Goal: Transaction & Acquisition: Purchase product/service

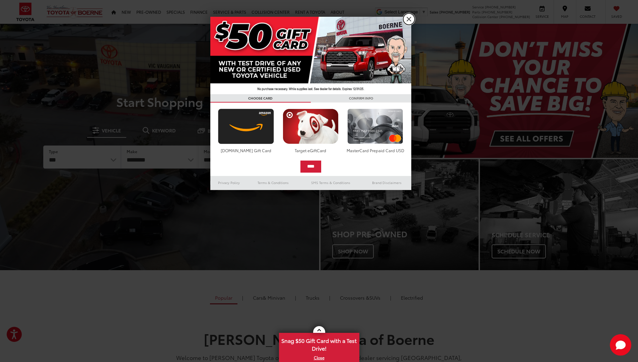
click at [407, 20] on link "X" at bounding box center [408, 18] width 11 height 11
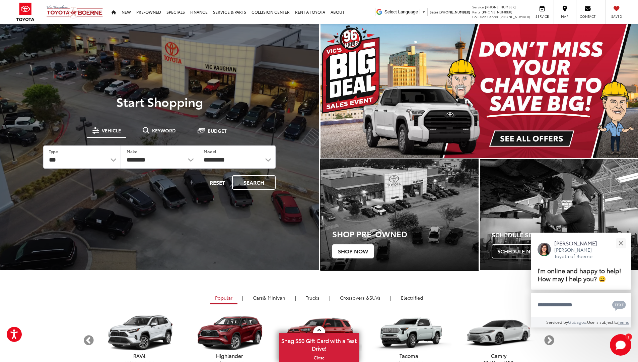
click at [353, 254] on span "Shop Now" at bounding box center [353, 251] width 42 height 14
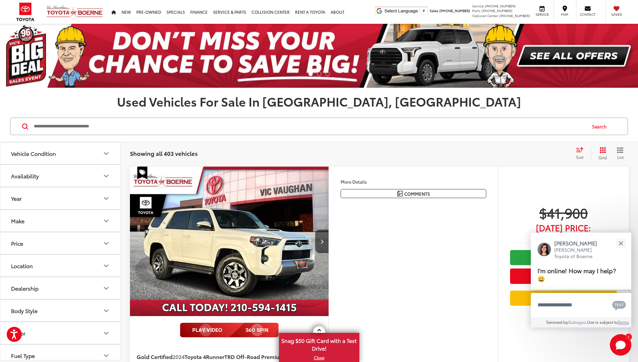
click at [578, 151] on icon "Select sort value" at bounding box center [579, 149] width 7 height 5
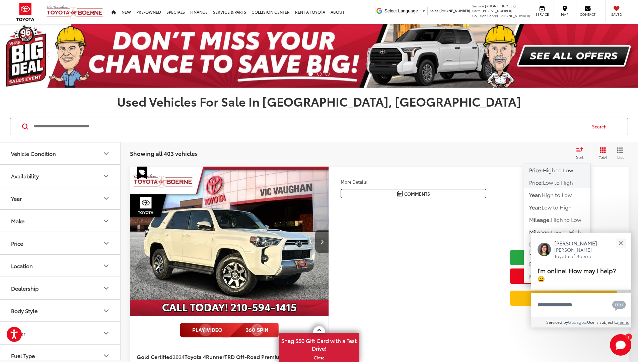
click at [573, 181] on span "Low to High" at bounding box center [558, 182] width 30 height 8
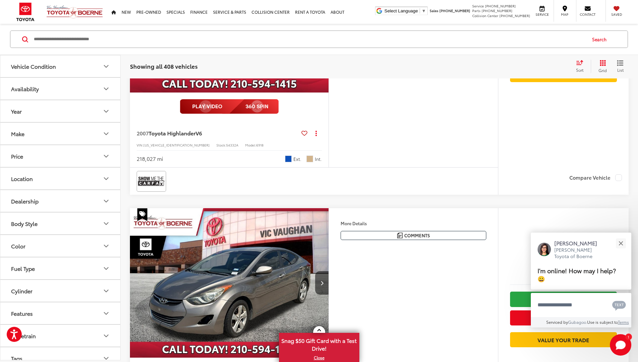
scroll to position [2469, 0]
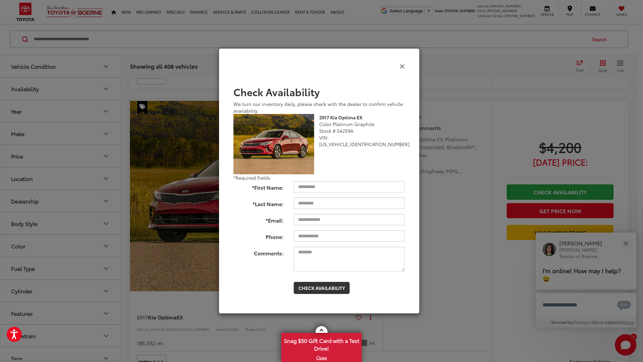
click at [404, 65] on icon "Close" at bounding box center [402, 65] width 5 height 7
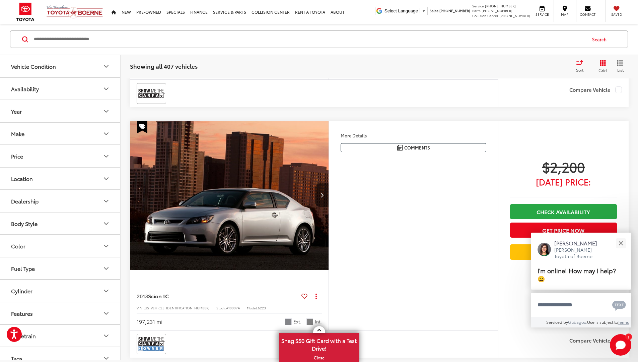
scroll to position [658, 0]
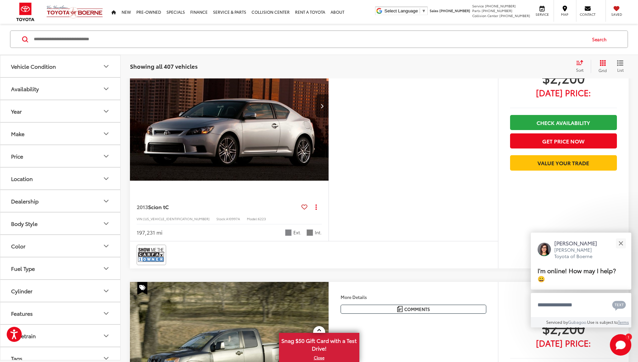
click at [0, 0] on button "More..." at bounding box center [0, 0] width 0 height 0
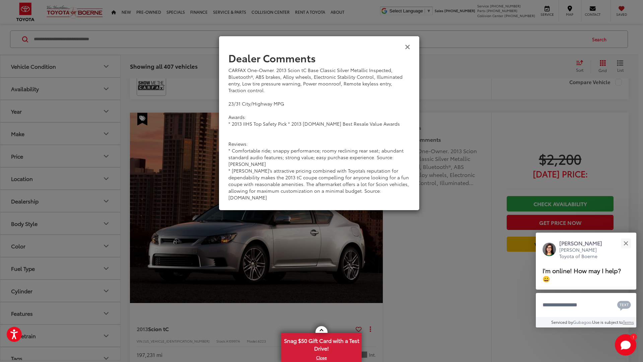
click at [406, 47] on icon "Close" at bounding box center [407, 46] width 5 height 7
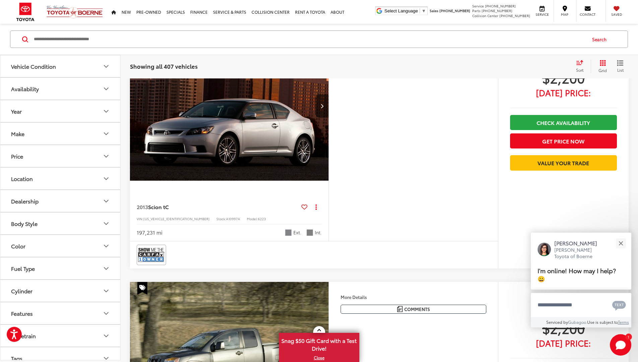
click at [281, 180] on img "2013 Scion tC Base 0" at bounding box center [230, 106] width 200 height 150
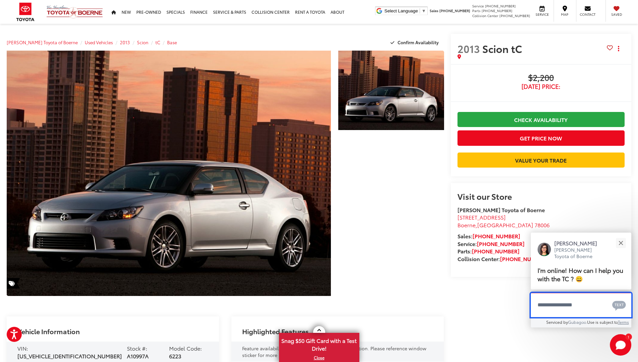
click at [584, 306] on textarea "Type your message" at bounding box center [581, 305] width 101 height 24
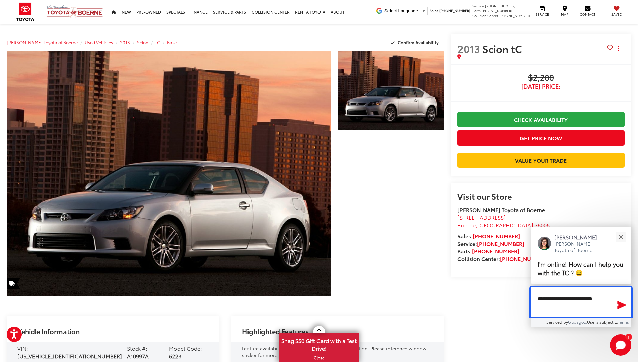
type textarea "**********"
click at [623, 304] on icon "Send Message" at bounding box center [622, 305] width 9 height 8
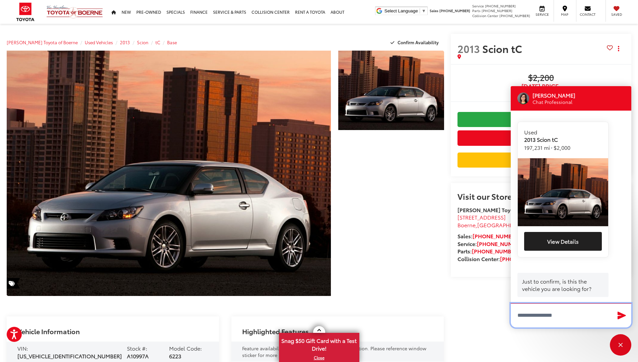
scroll to position [115, 0]
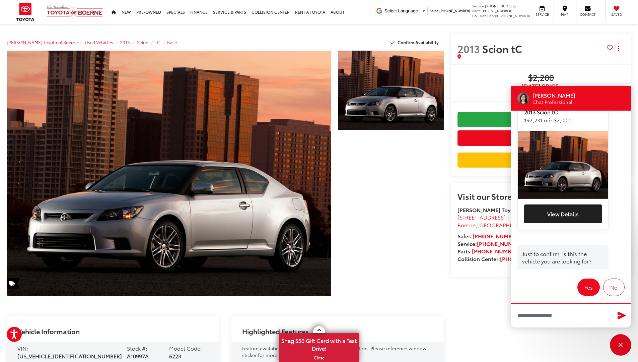
click at [584, 279] on button "Yes" at bounding box center [589, 286] width 22 height 17
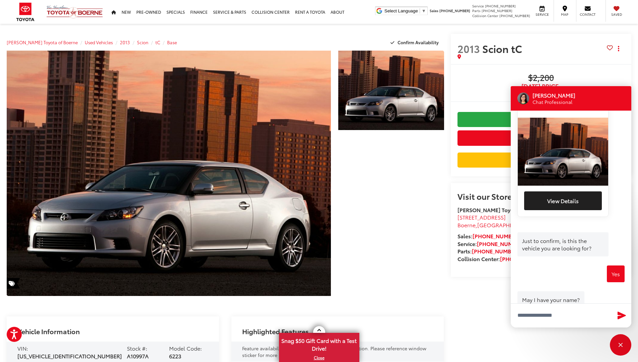
scroll to position [139, 0]
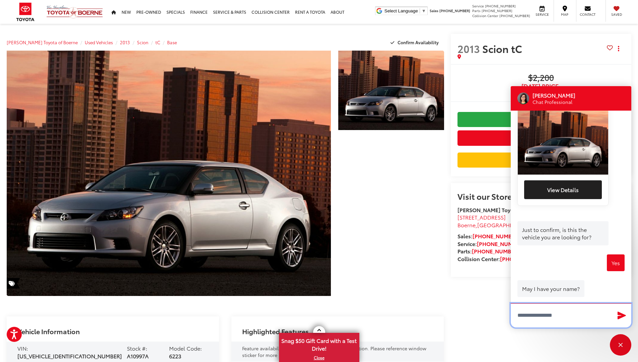
click at [586, 319] on input "Type your message" at bounding box center [571, 315] width 121 height 24
type input "**********"
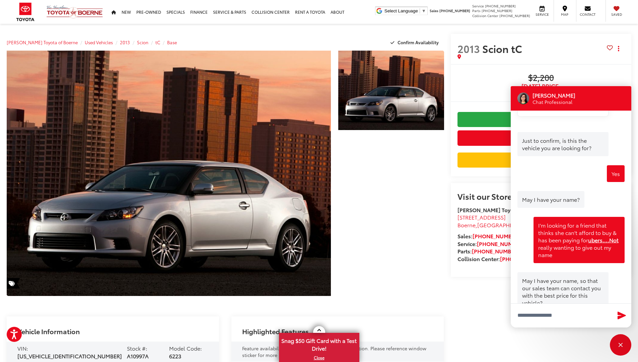
scroll to position [242, 0]
